Goal: Find specific page/section: Find specific page/section

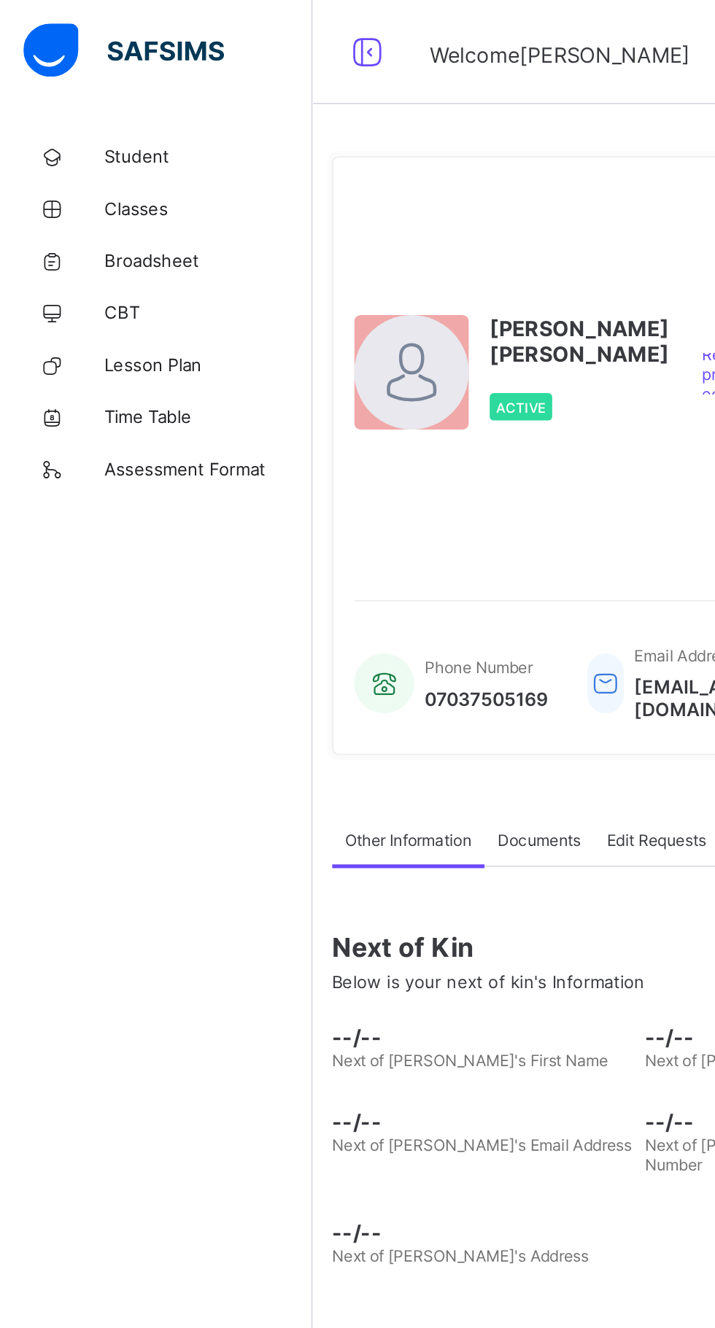
click at [86, 120] on span "Classes" at bounding box center [116, 117] width 117 height 12
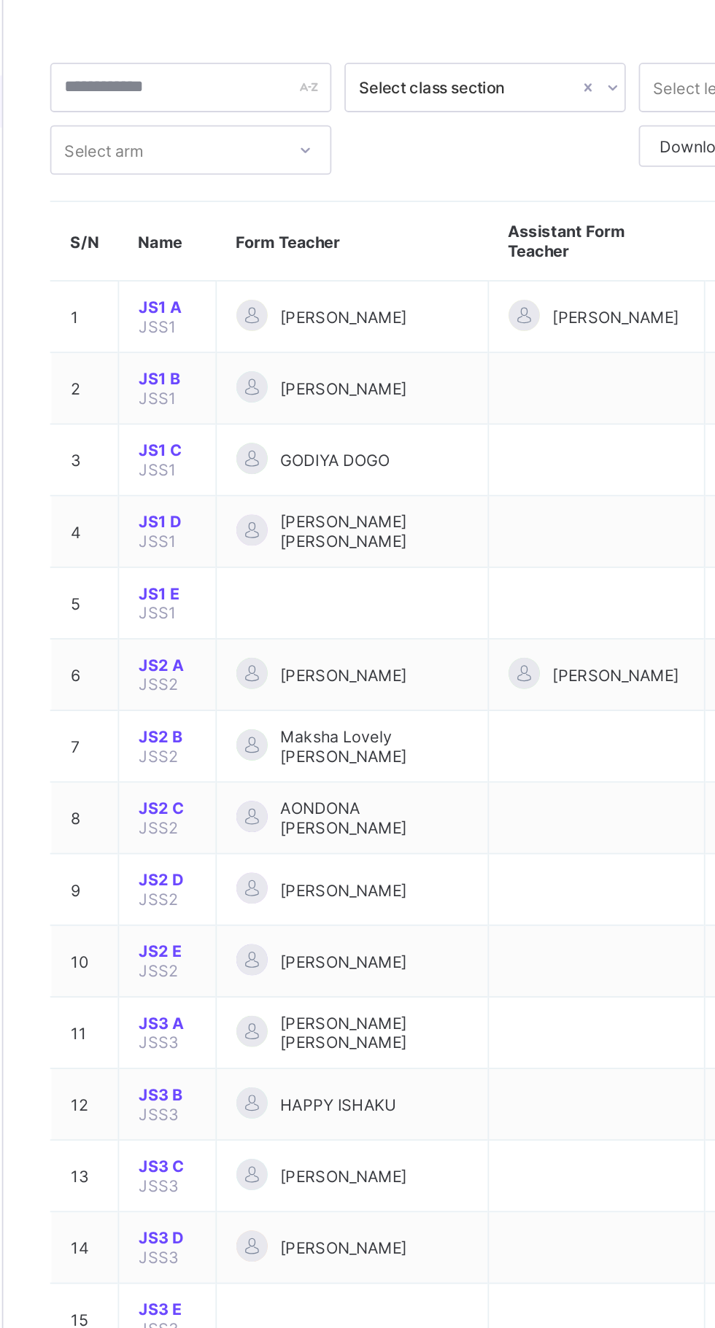
click at [264, 470] on span "JS2 B" at bounding box center [267, 472] width 32 height 11
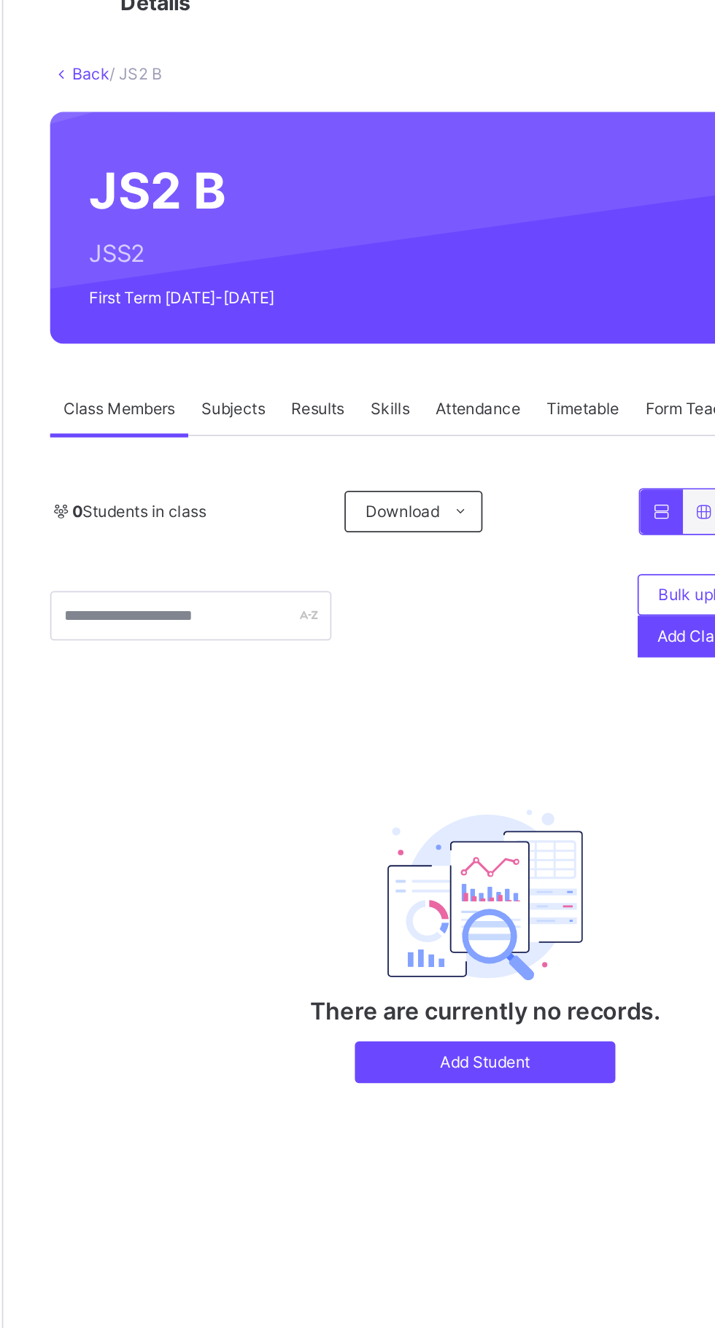
click at [285, 299] on div "Subjects" at bounding box center [304, 288] width 50 height 29
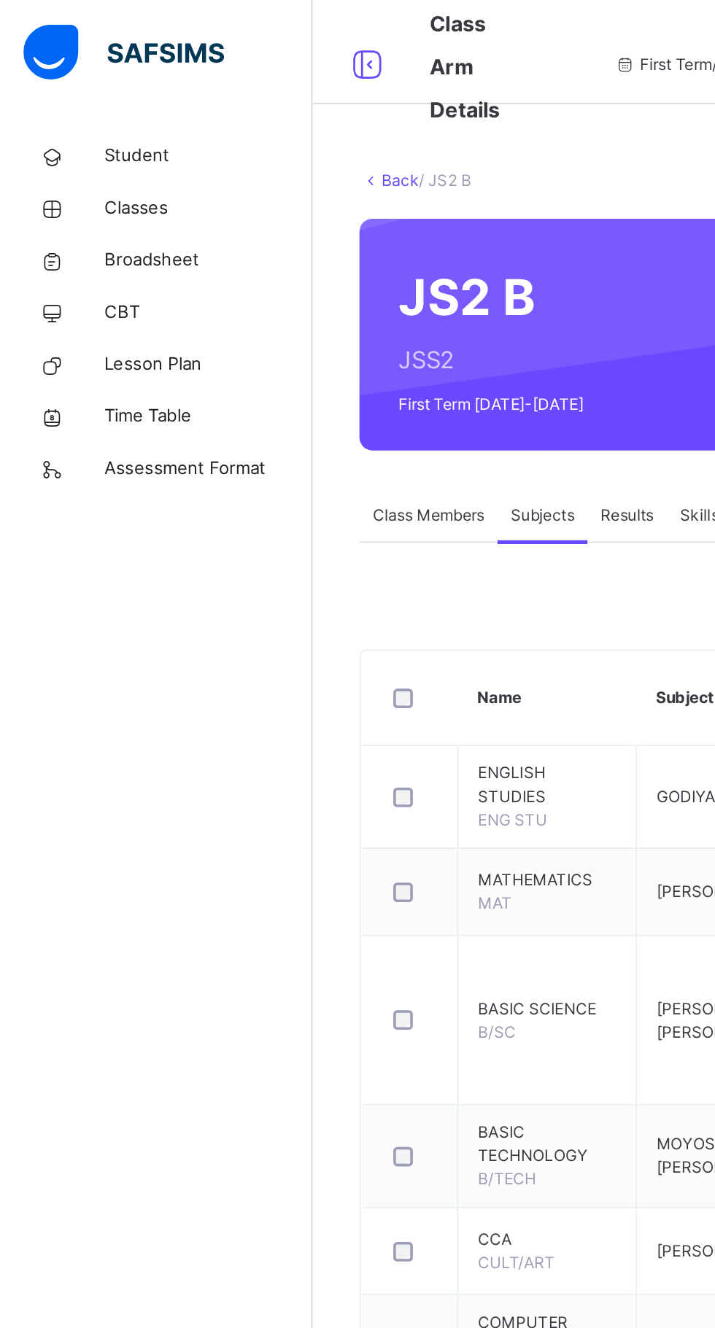
click at [108, 111] on span "Classes" at bounding box center [116, 116] width 117 height 15
click at [82, 85] on span "Student" at bounding box center [116, 87] width 117 height 15
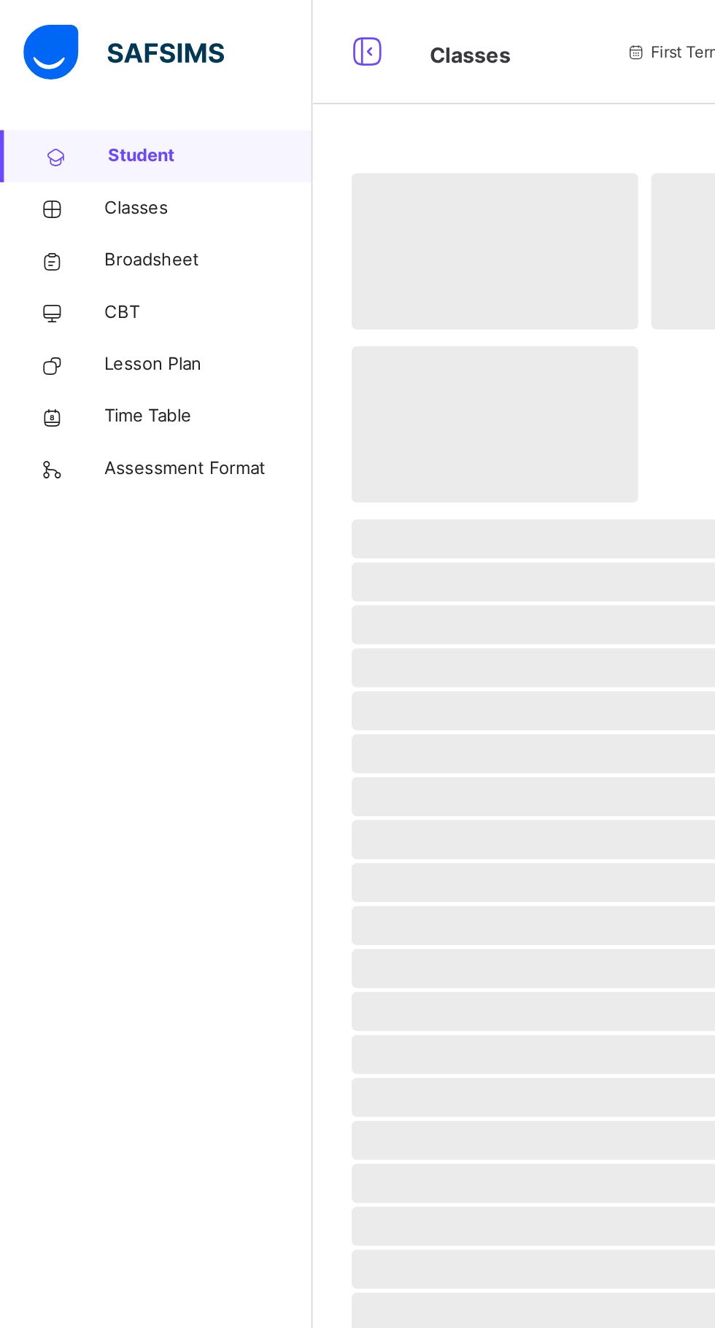
click at [74, 89] on span "Student" at bounding box center [118, 87] width 115 height 15
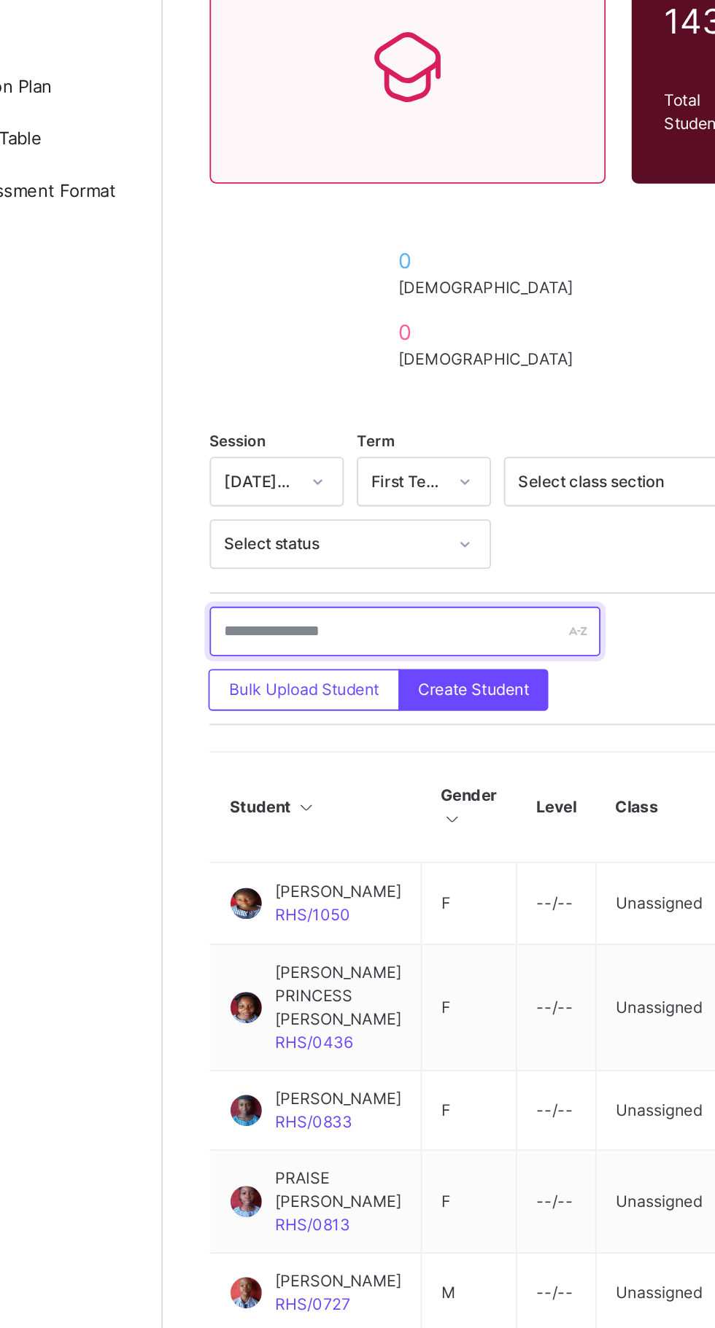
click at [359, 509] on input "text" at bounding box center [310, 509] width 219 height 28
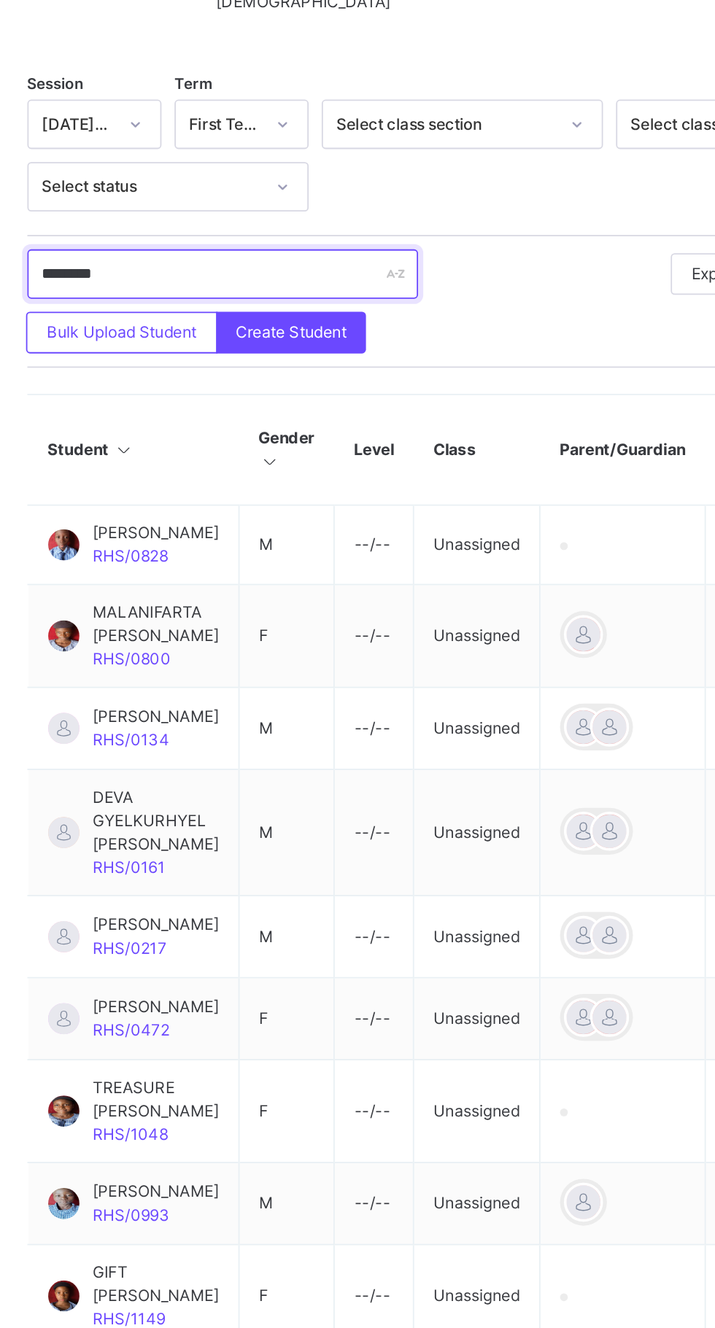
click at [327, 512] on input "*******" at bounding box center [310, 509] width 219 height 28
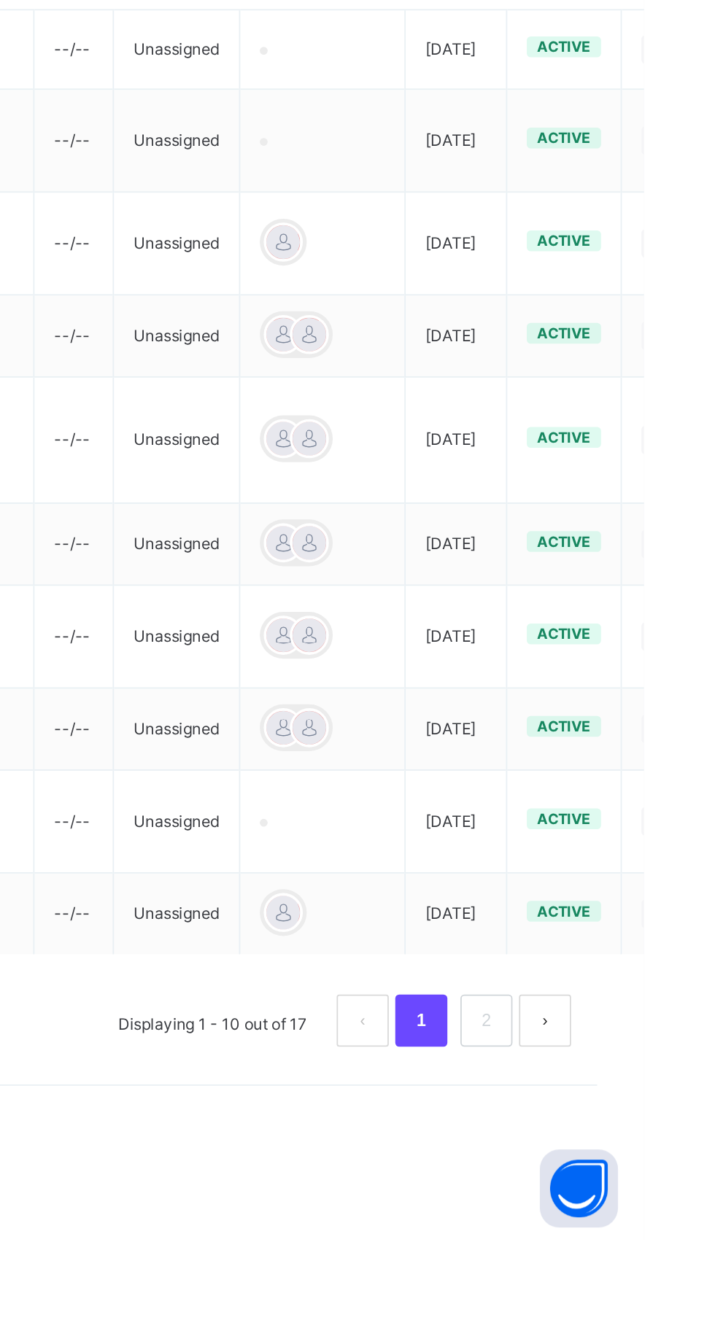
type input "**********"
click at [664, 1220] on button "next page" at bounding box center [659, 1205] width 29 height 29
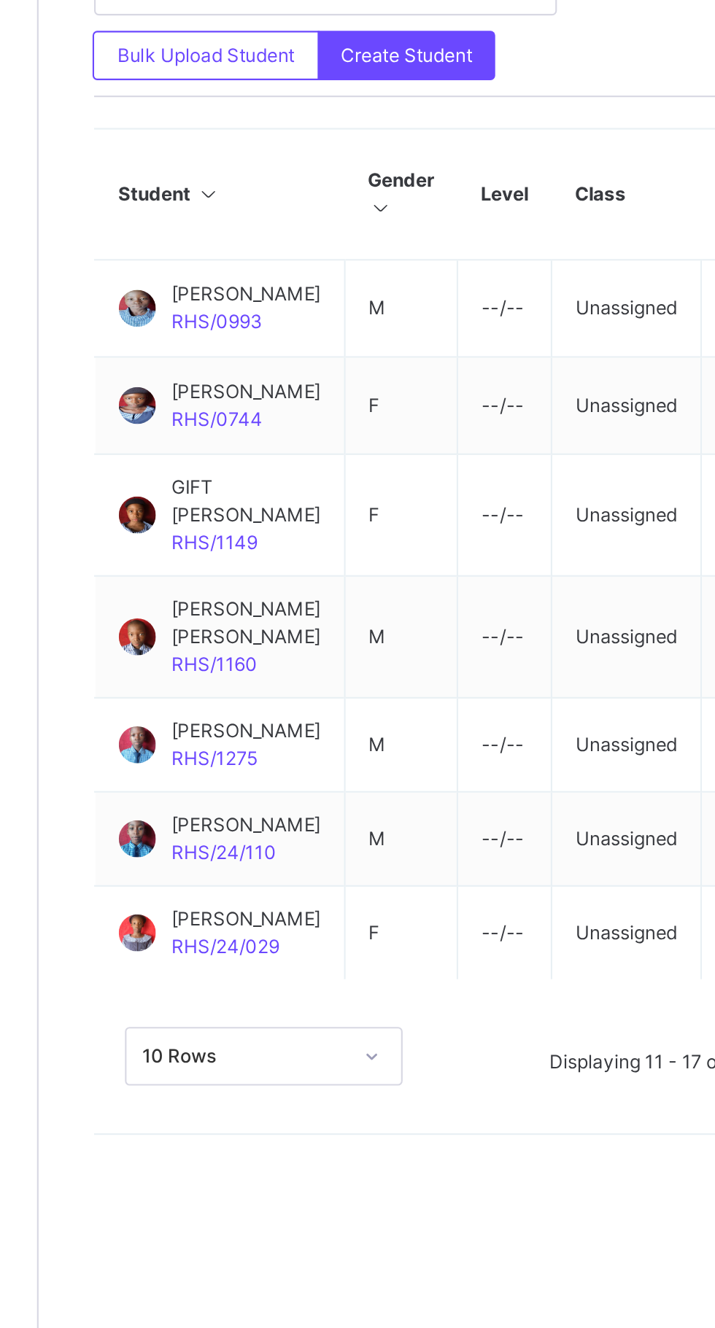
click at [258, 868] on span "[PERSON_NAME]" at bounding box center [273, 861] width 71 height 13
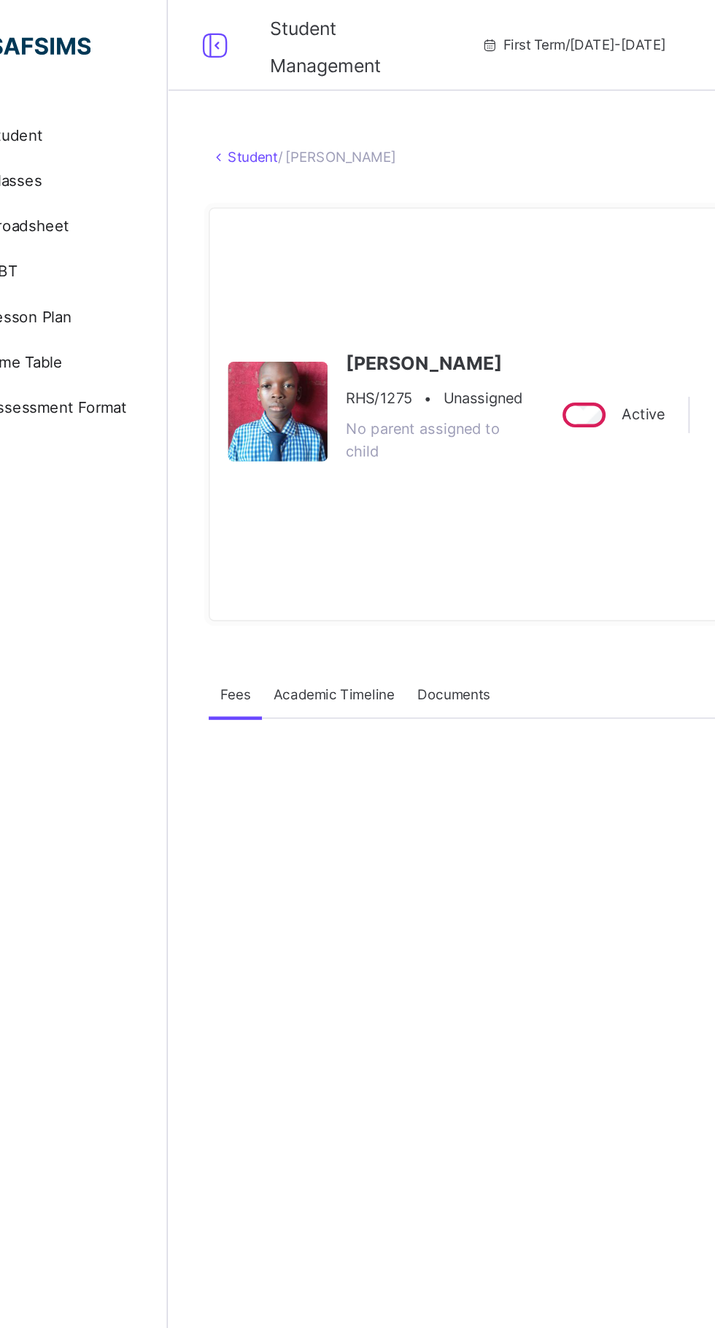
click at [354, 462] on div "Documents" at bounding box center [358, 447] width 61 height 29
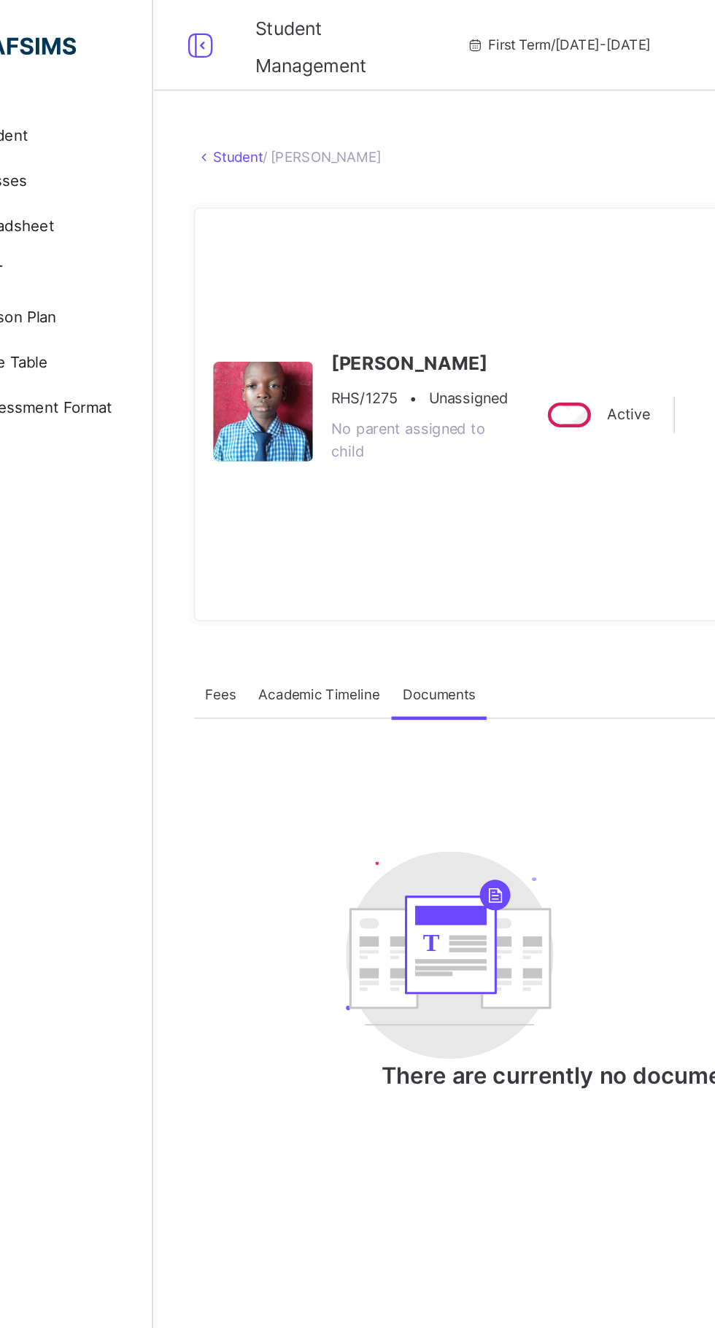
click at [282, 454] on span "Academic Timeline" at bounding box center [282, 447] width 78 height 13
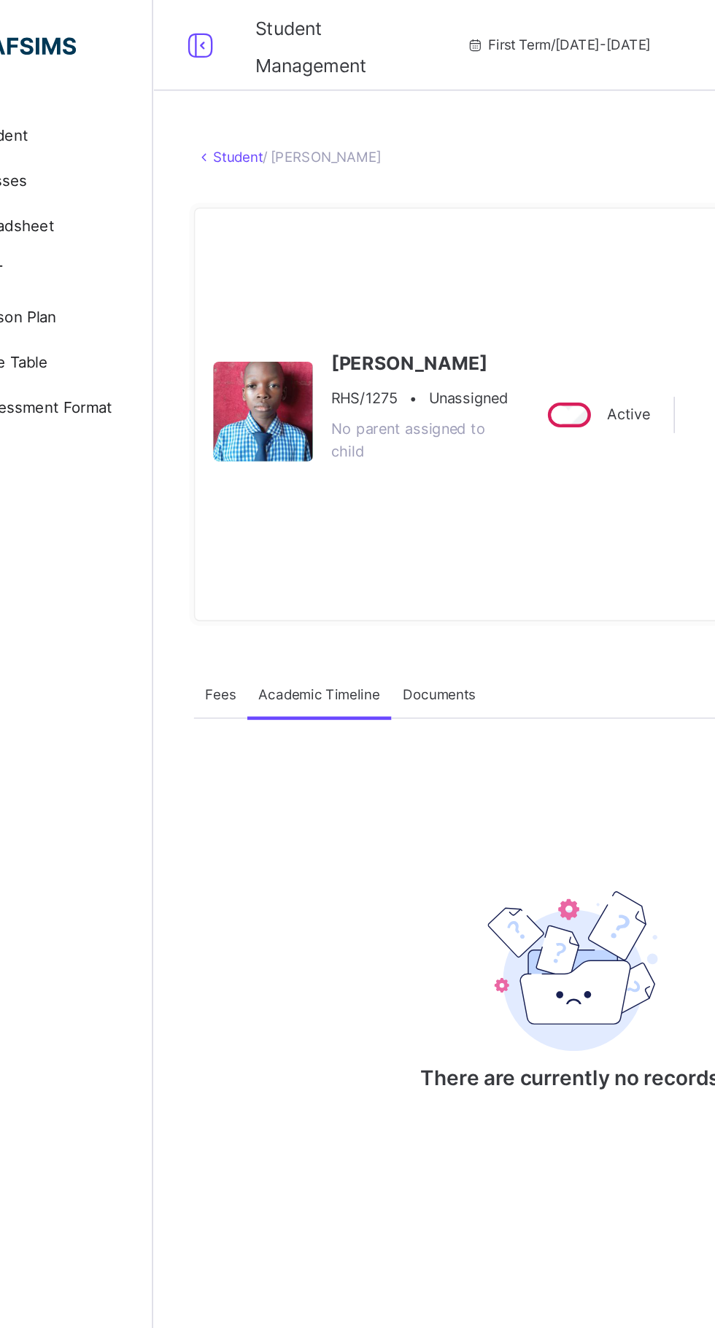
click at [276, 454] on span "Academic Timeline" at bounding box center [282, 447] width 78 height 13
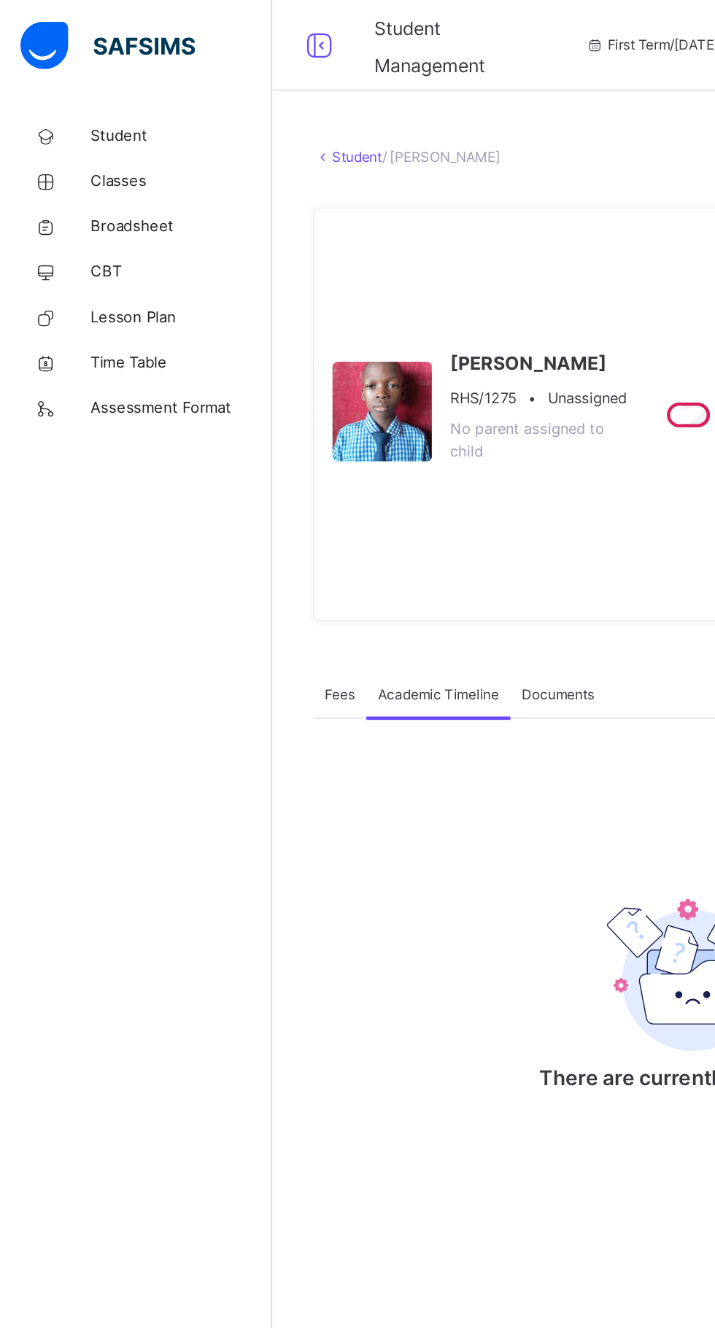
click at [117, 148] on span "Broadsheet" at bounding box center [116, 146] width 117 height 15
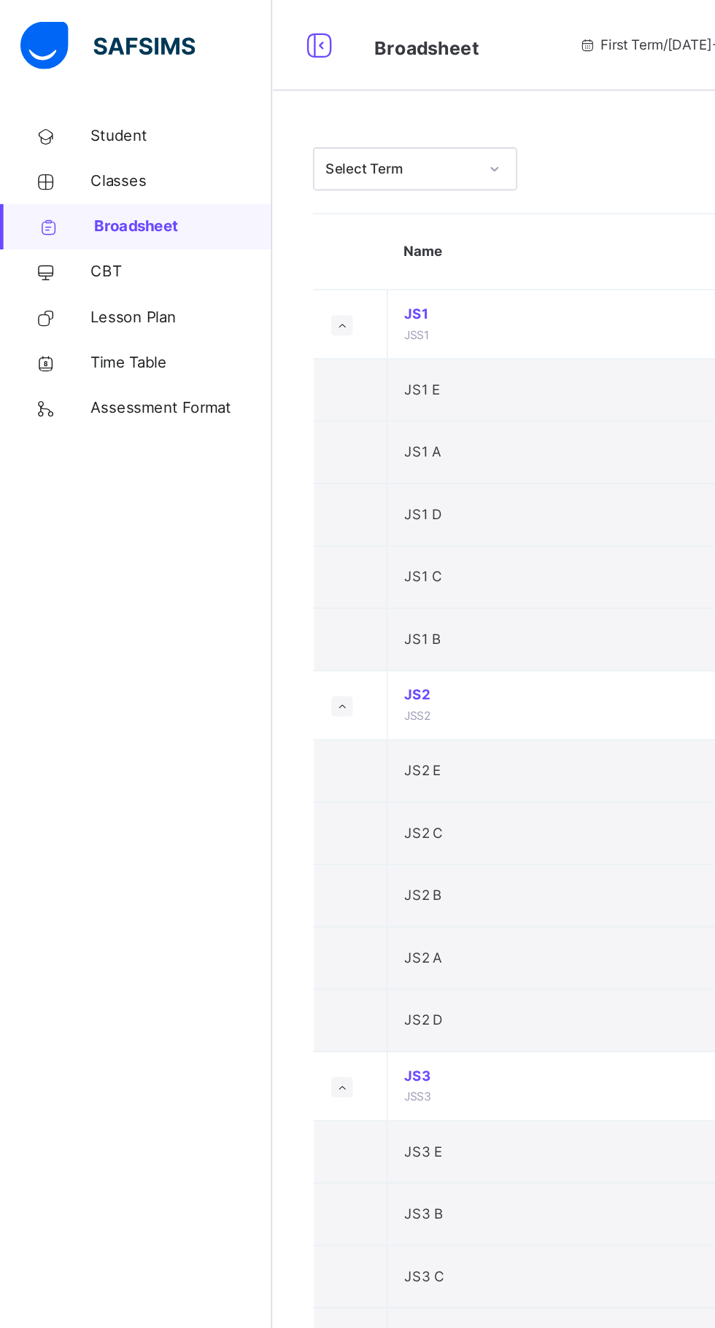
click at [266, 584] on td "JS2 B" at bounding box center [395, 577] width 293 height 40
click at [270, 573] on span "JS2 B" at bounding box center [272, 576] width 24 height 11
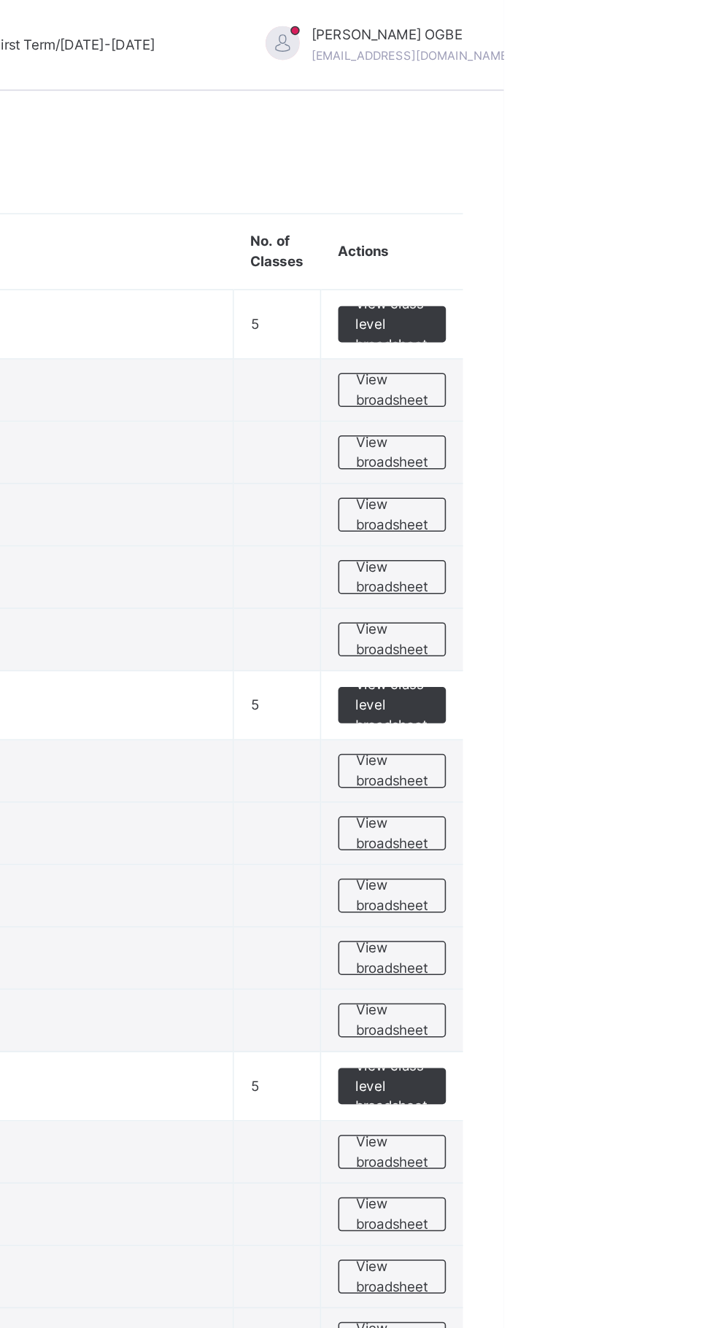
click at [650, 546] on span "View broadsheet" at bounding box center [643, 536] width 46 height 26
click at [646, 25] on div "[PERSON_NAME] [EMAIL_ADDRESS][DOMAIN_NAME]" at bounding box center [649, 29] width 204 height 26
click at [649, 158] on span "Logout" at bounding box center [697, 154] width 96 height 20
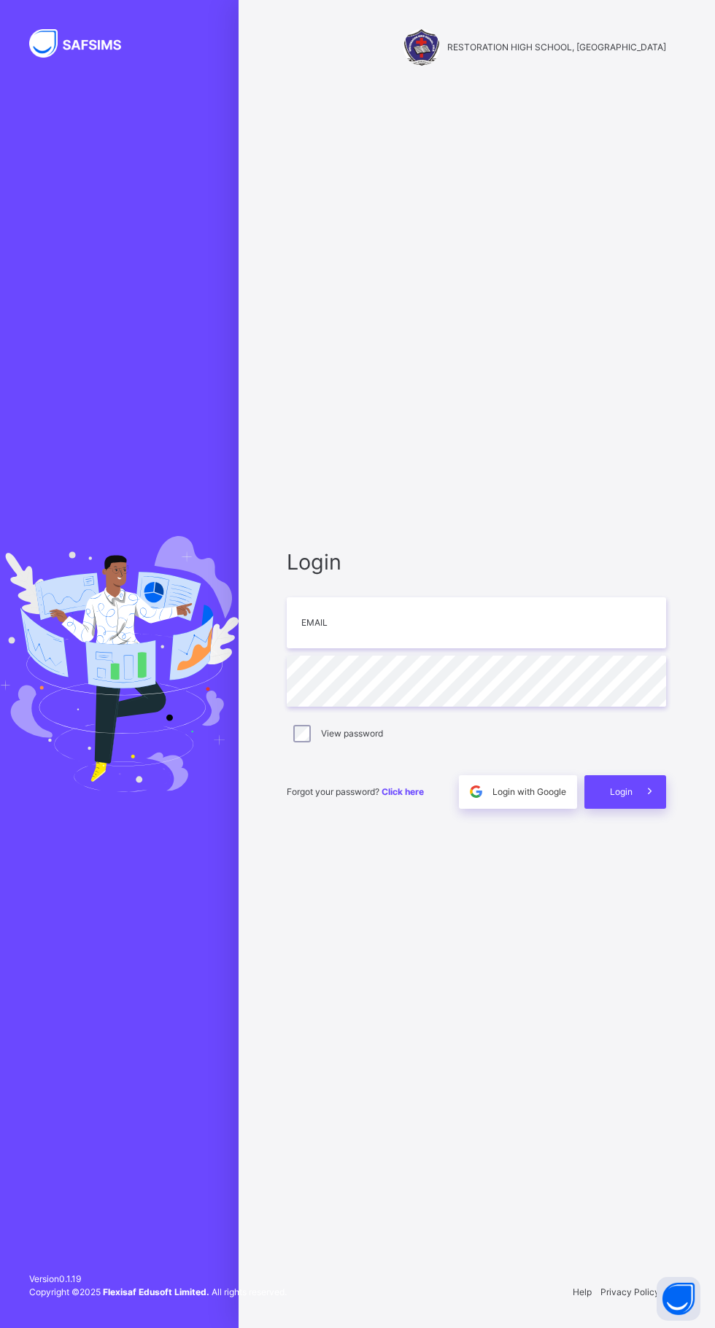
scroll to position [36, 0]
